Goal: Find specific page/section: Find specific page/section

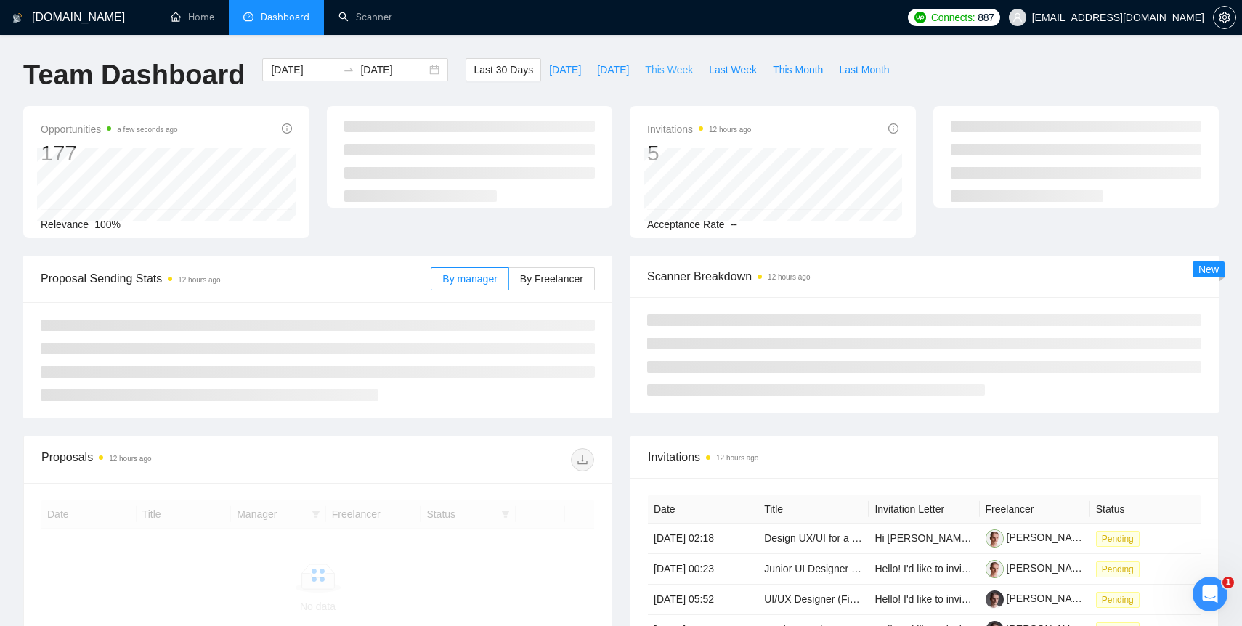
click at [675, 67] on span "This Week" at bounding box center [669, 70] width 48 height 16
type input "[DATE]"
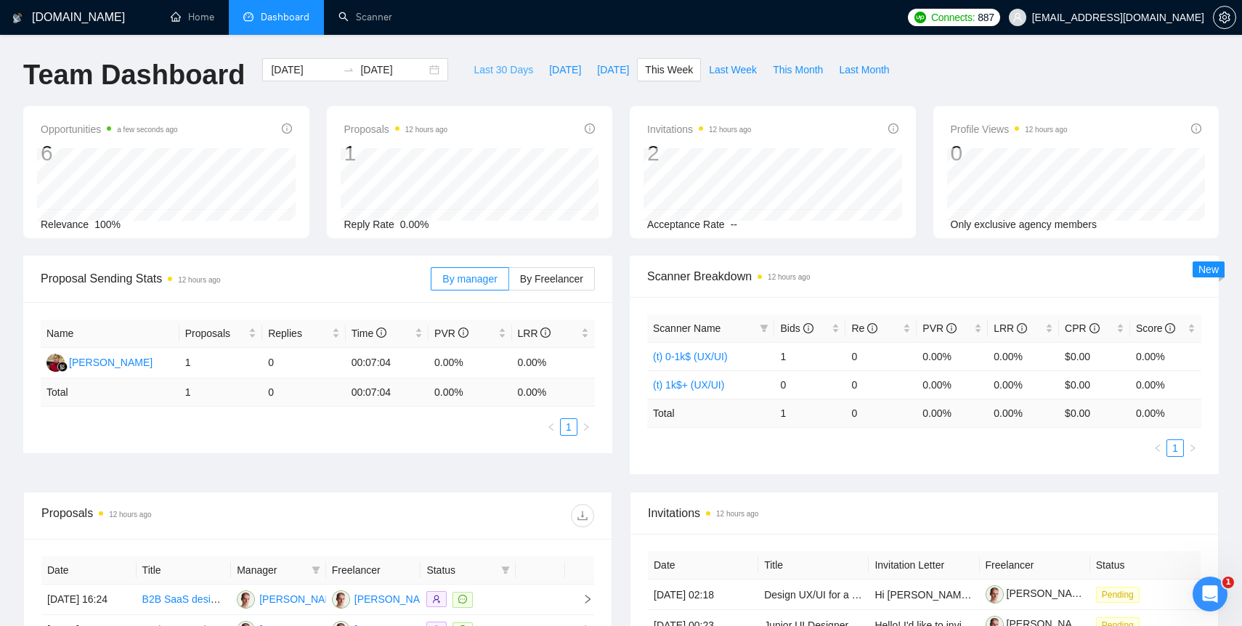
click at [482, 65] on span "Last 30 Days" at bounding box center [504, 70] width 60 height 16
type input "[DATE]"
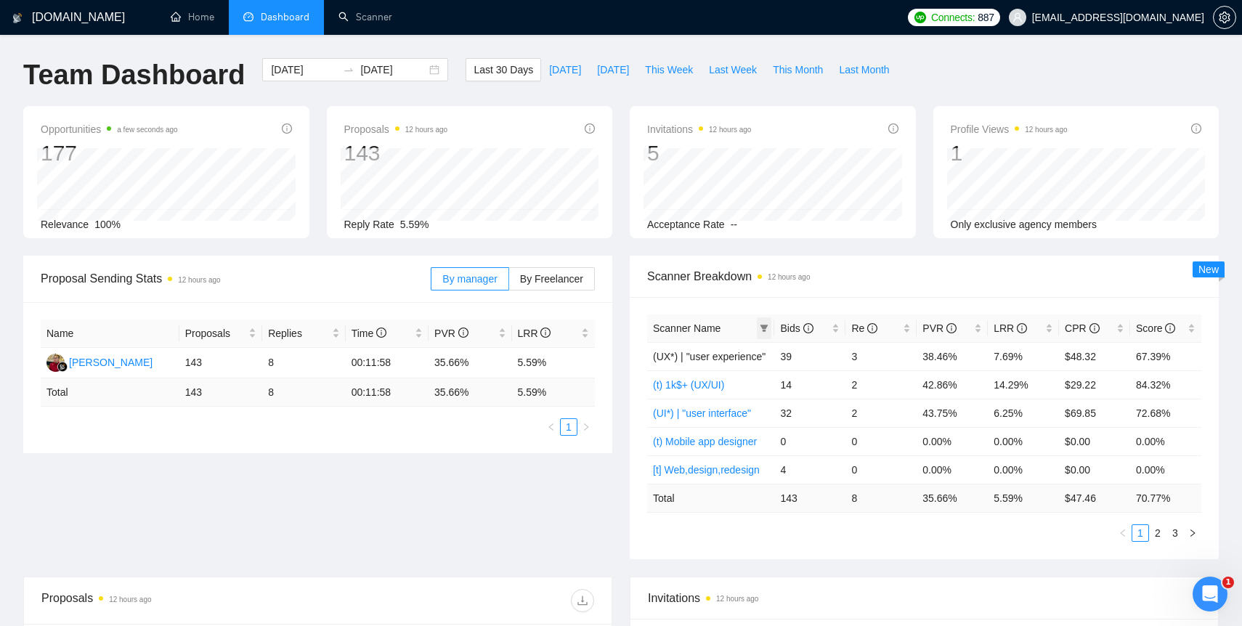
click at [767, 325] on icon "filter" at bounding box center [765, 328] width 8 height 7
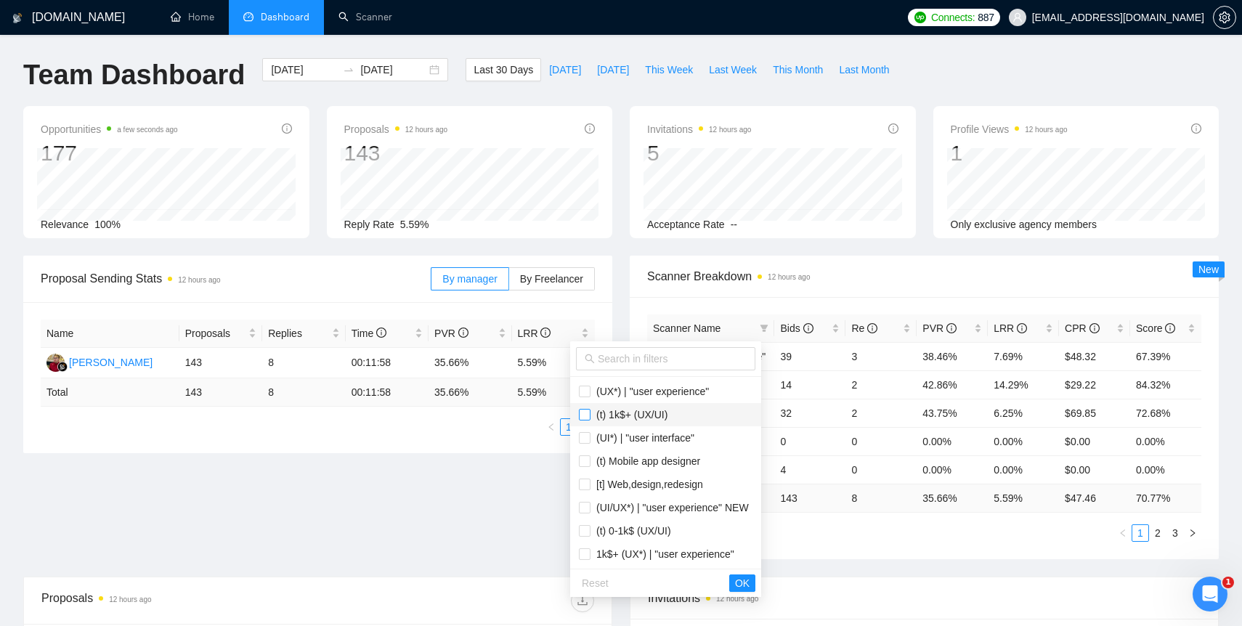
click at [585, 416] on input "checkbox" at bounding box center [585, 415] width 12 height 12
checkbox input "true"
click at [585, 461] on input "checkbox" at bounding box center [585, 462] width 12 height 12
checkbox input "true"
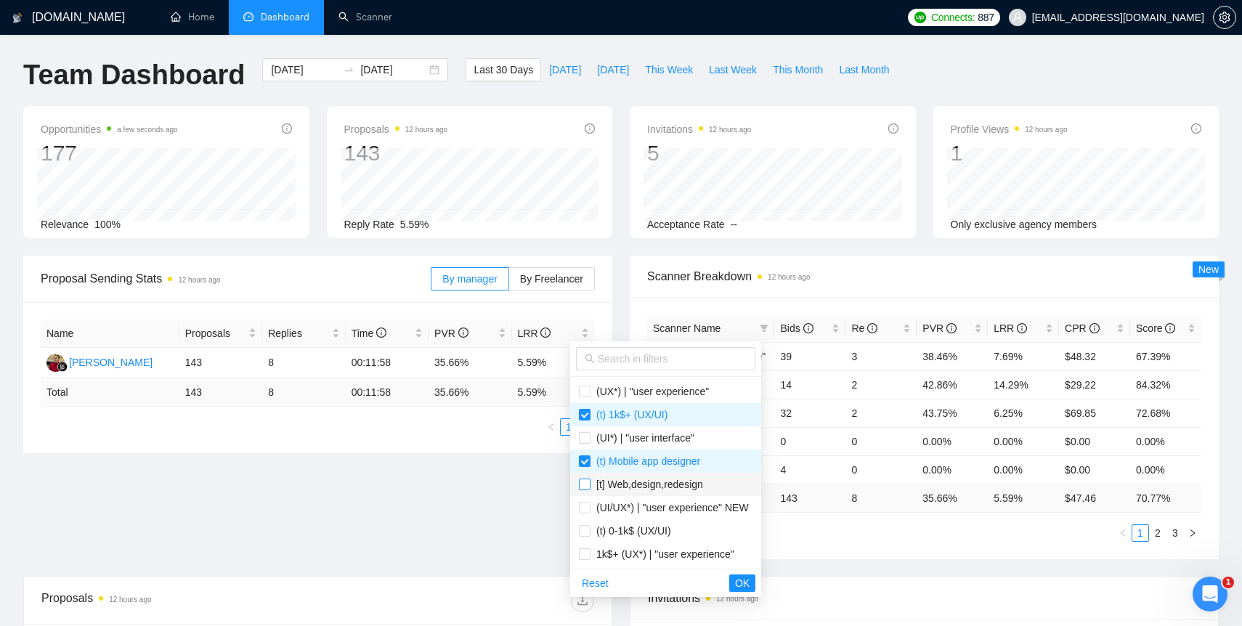
click at [585, 487] on input "checkbox" at bounding box center [585, 485] width 12 height 12
checkbox input "true"
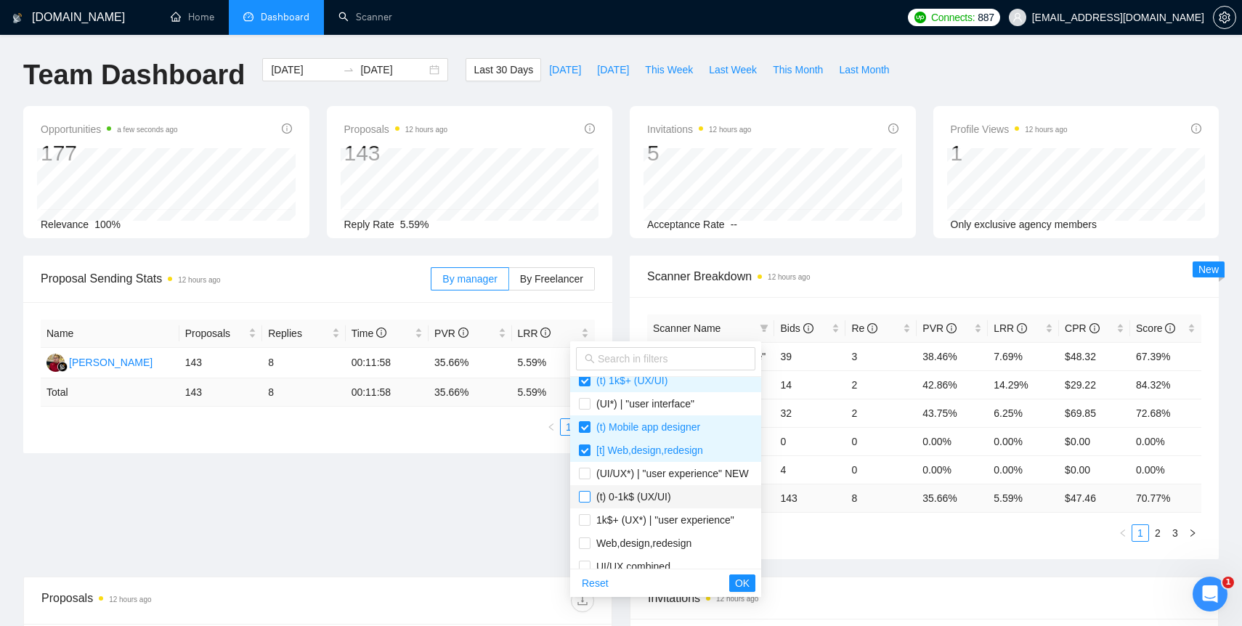
scroll to position [40, 0]
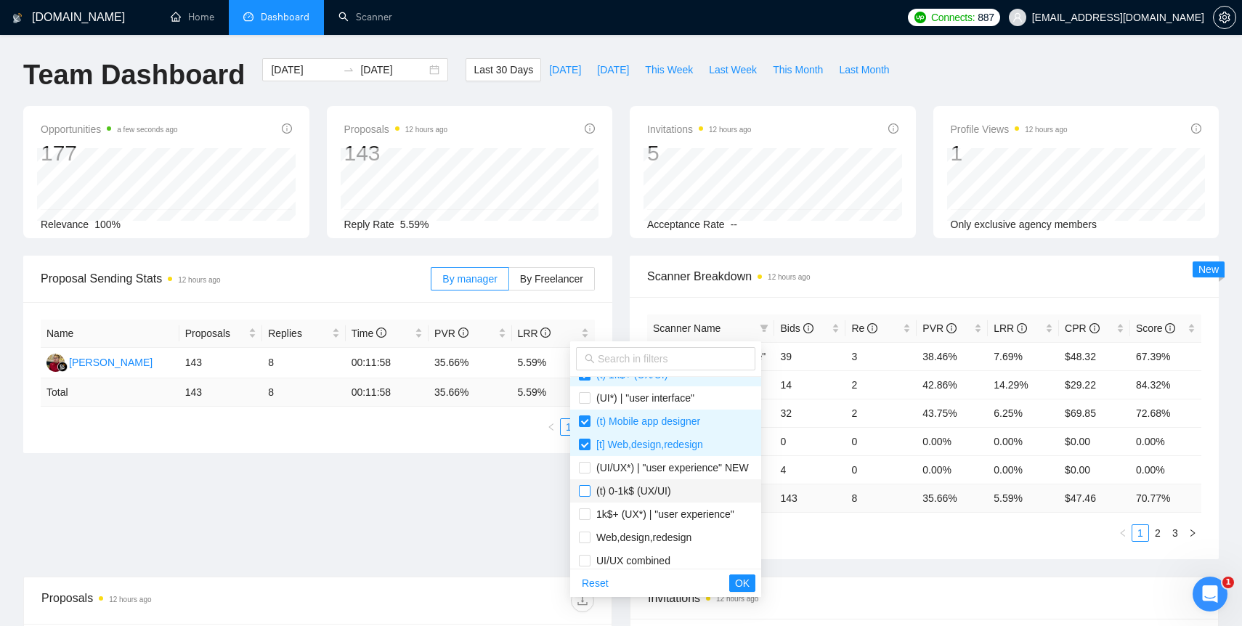
click at [586, 492] on input "checkbox" at bounding box center [585, 491] width 12 height 12
checkbox input "true"
click at [750, 585] on span "OK" at bounding box center [742, 583] width 15 height 16
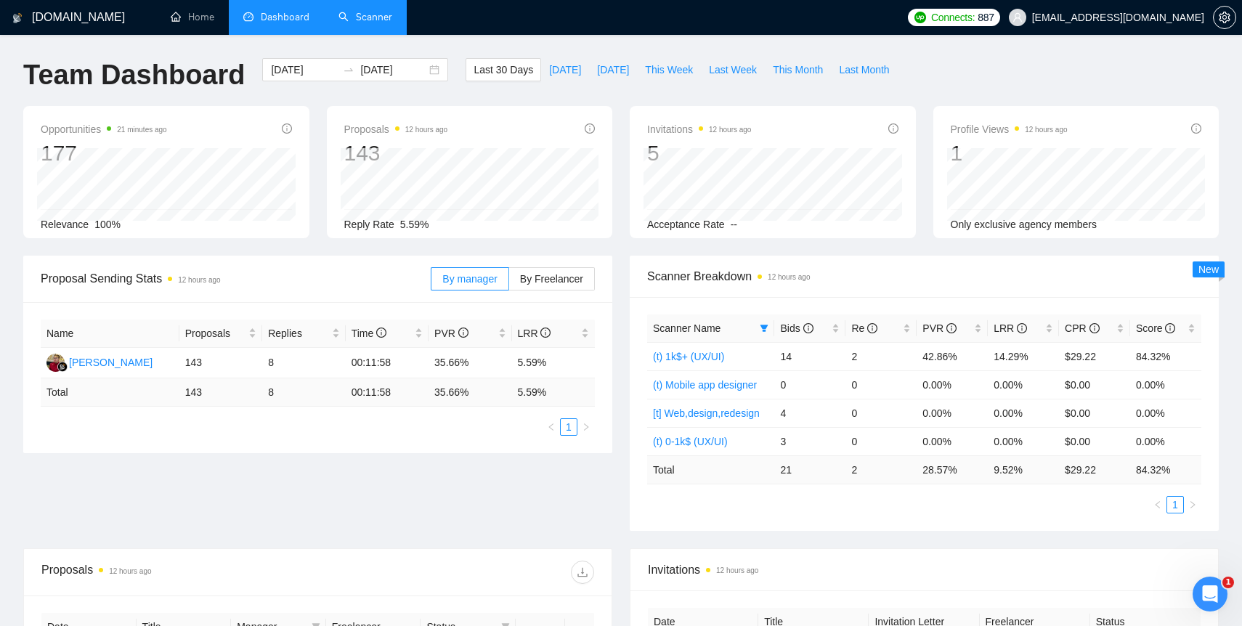
click at [346, 11] on link "Scanner" at bounding box center [366, 17] width 54 height 12
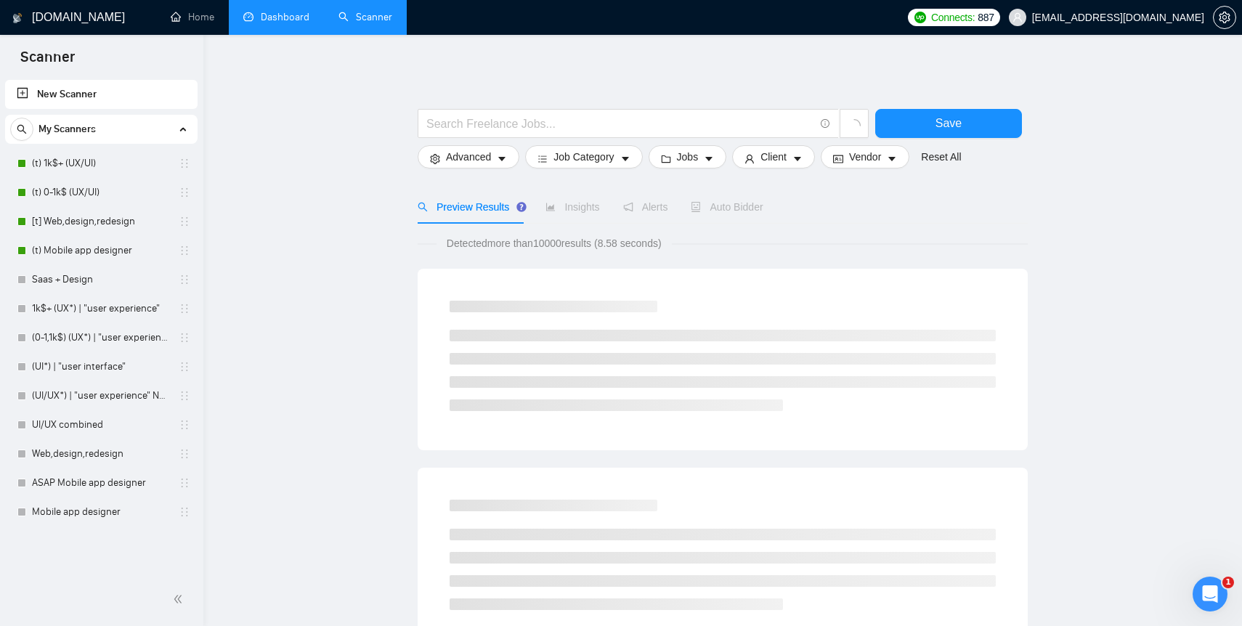
click at [274, 13] on link "Dashboard" at bounding box center [276, 17] width 66 height 12
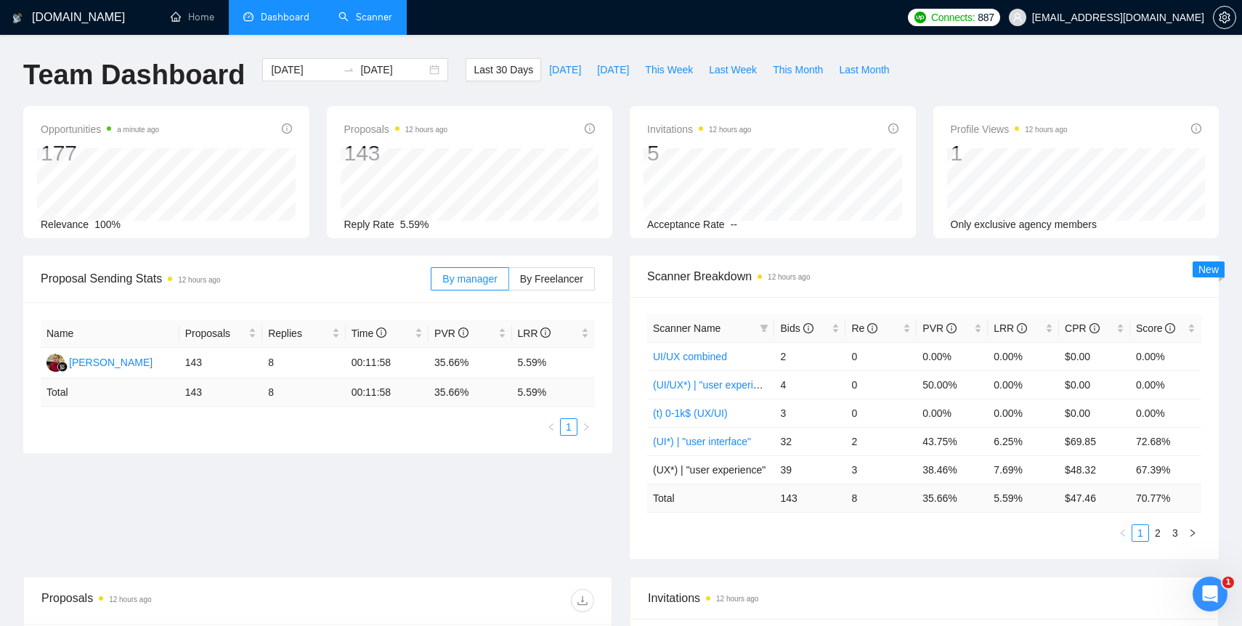
click at [368, 13] on link "Scanner" at bounding box center [366, 17] width 54 height 12
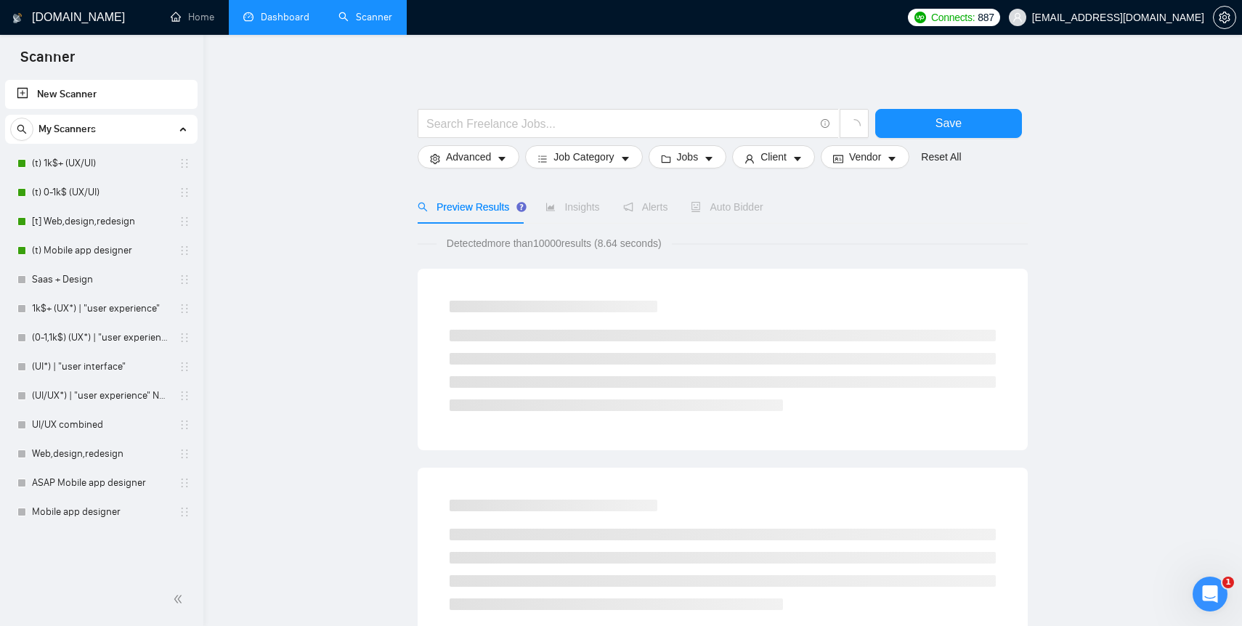
click at [250, 20] on link "Dashboard" at bounding box center [276, 17] width 66 height 12
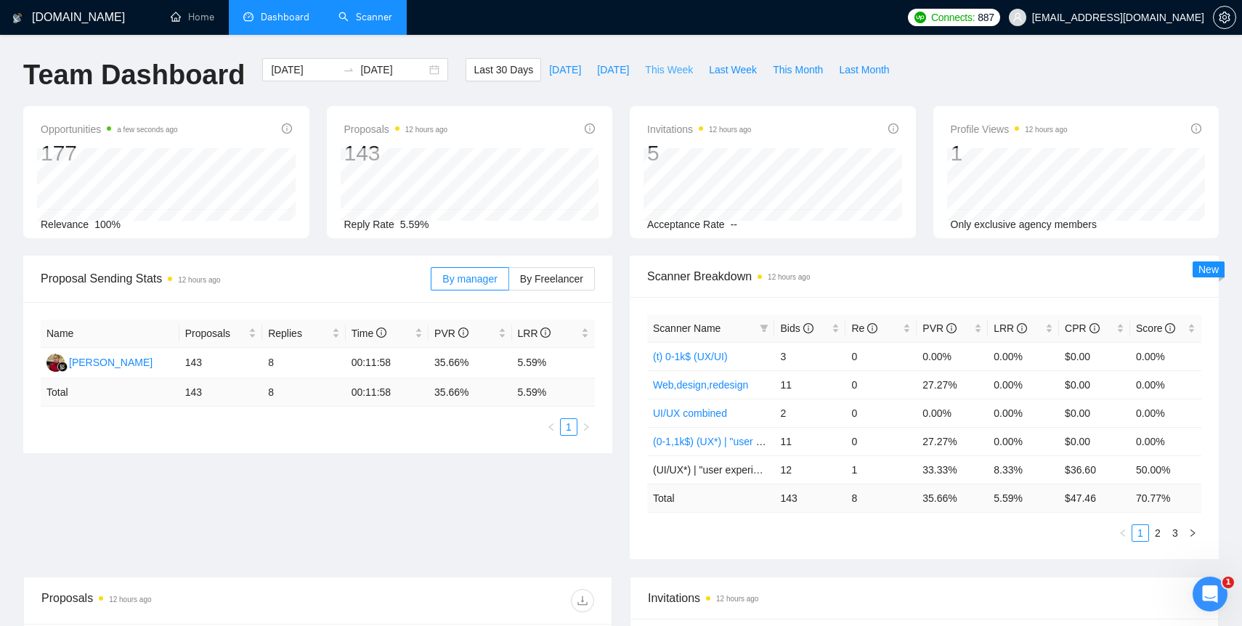
click at [670, 68] on span "This Week" at bounding box center [669, 70] width 48 height 16
type input "[DATE]"
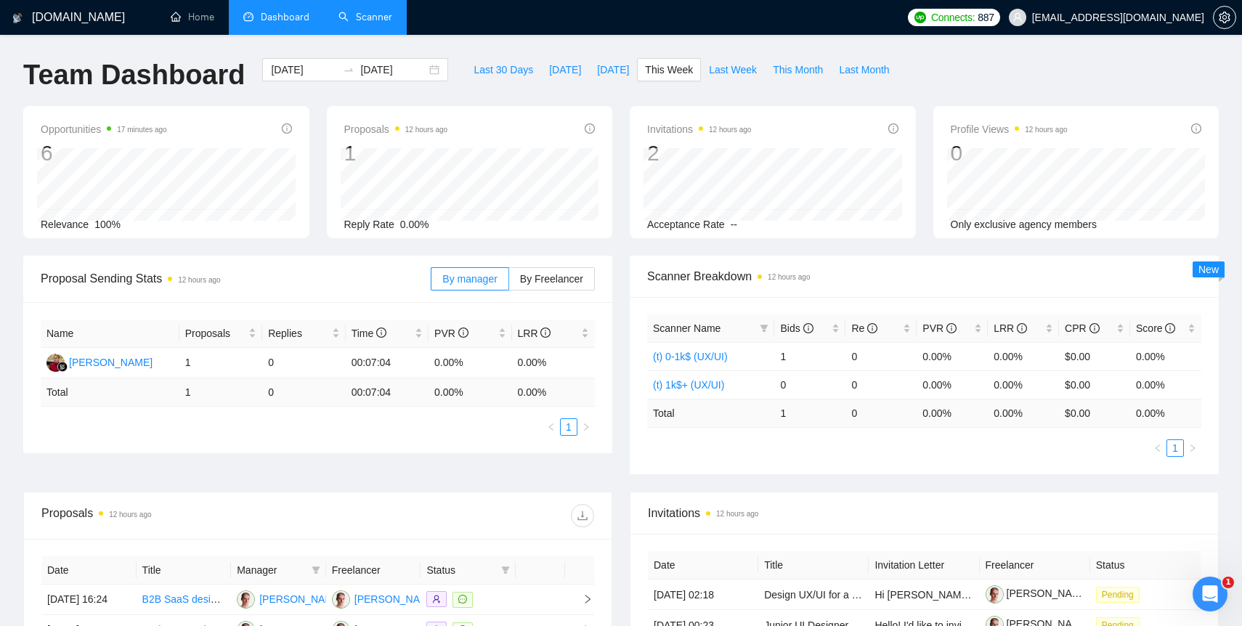
click at [353, 23] on link "Scanner" at bounding box center [366, 17] width 54 height 12
